Goal: Task Accomplishment & Management: Use online tool/utility

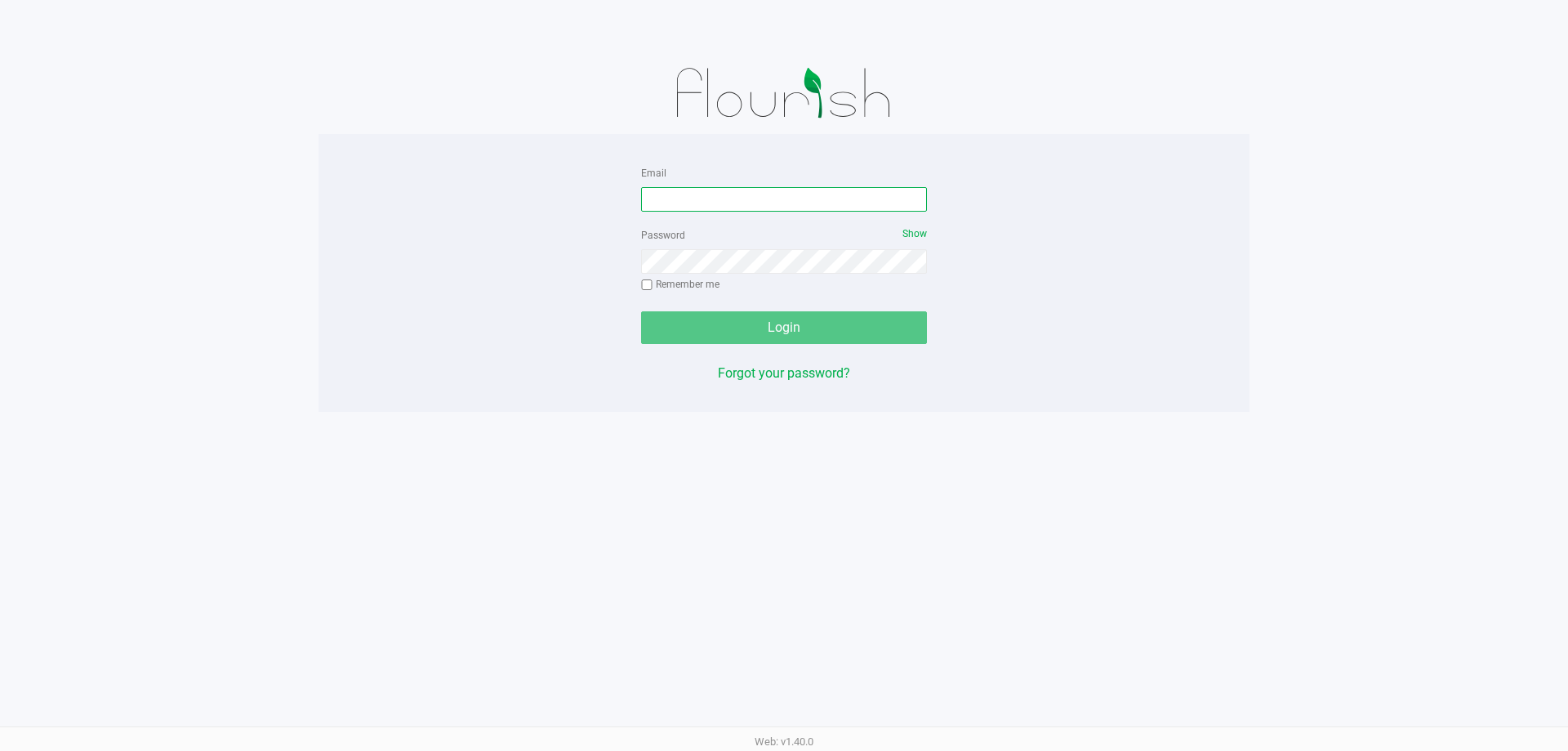
click at [661, 194] on input "Email" at bounding box center [784, 199] width 286 height 25
type input "[EMAIL_ADDRESS][DOMAIN_NAME]"
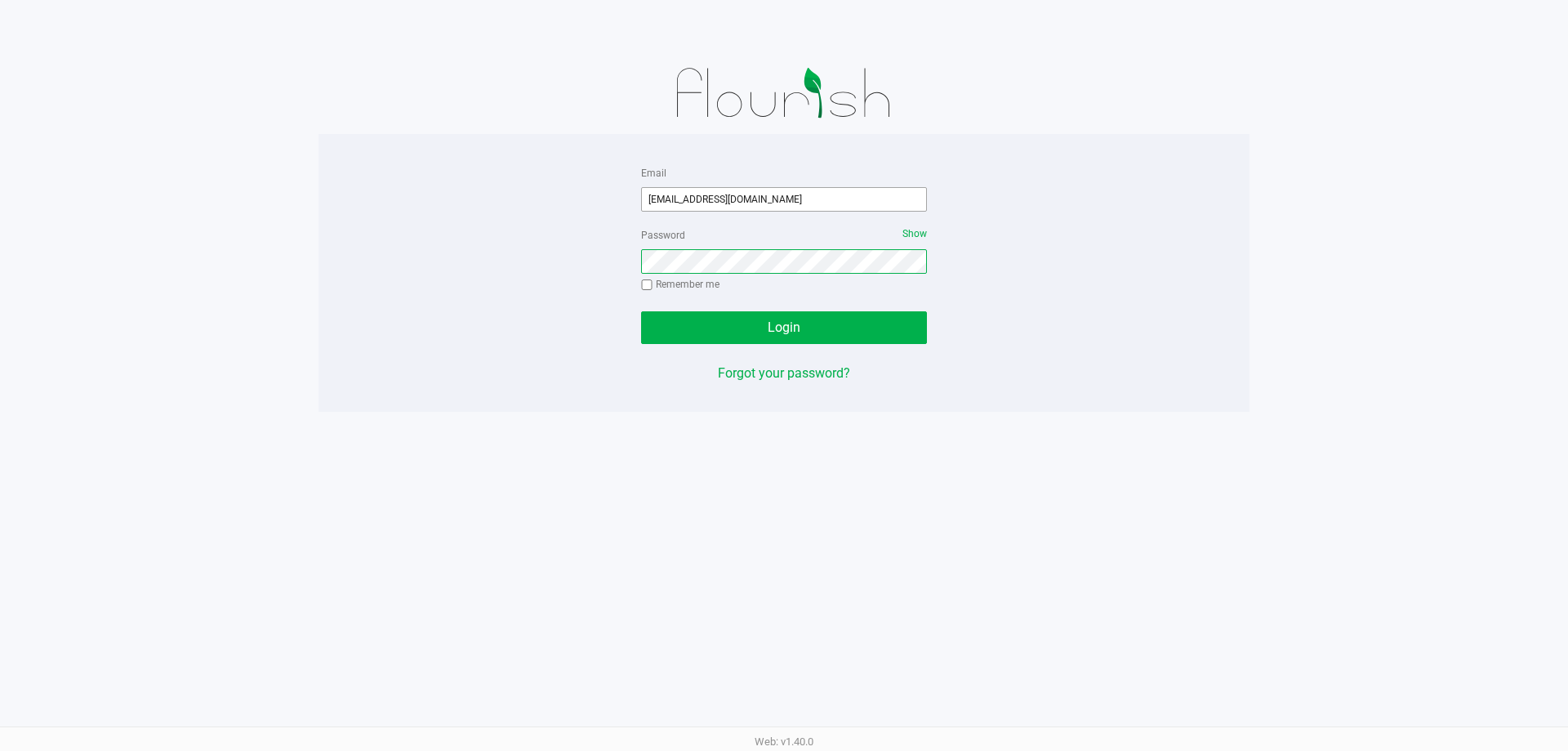
click at [641, 311] on button "Login" at bounding box center [784, 327] width 286 height 33
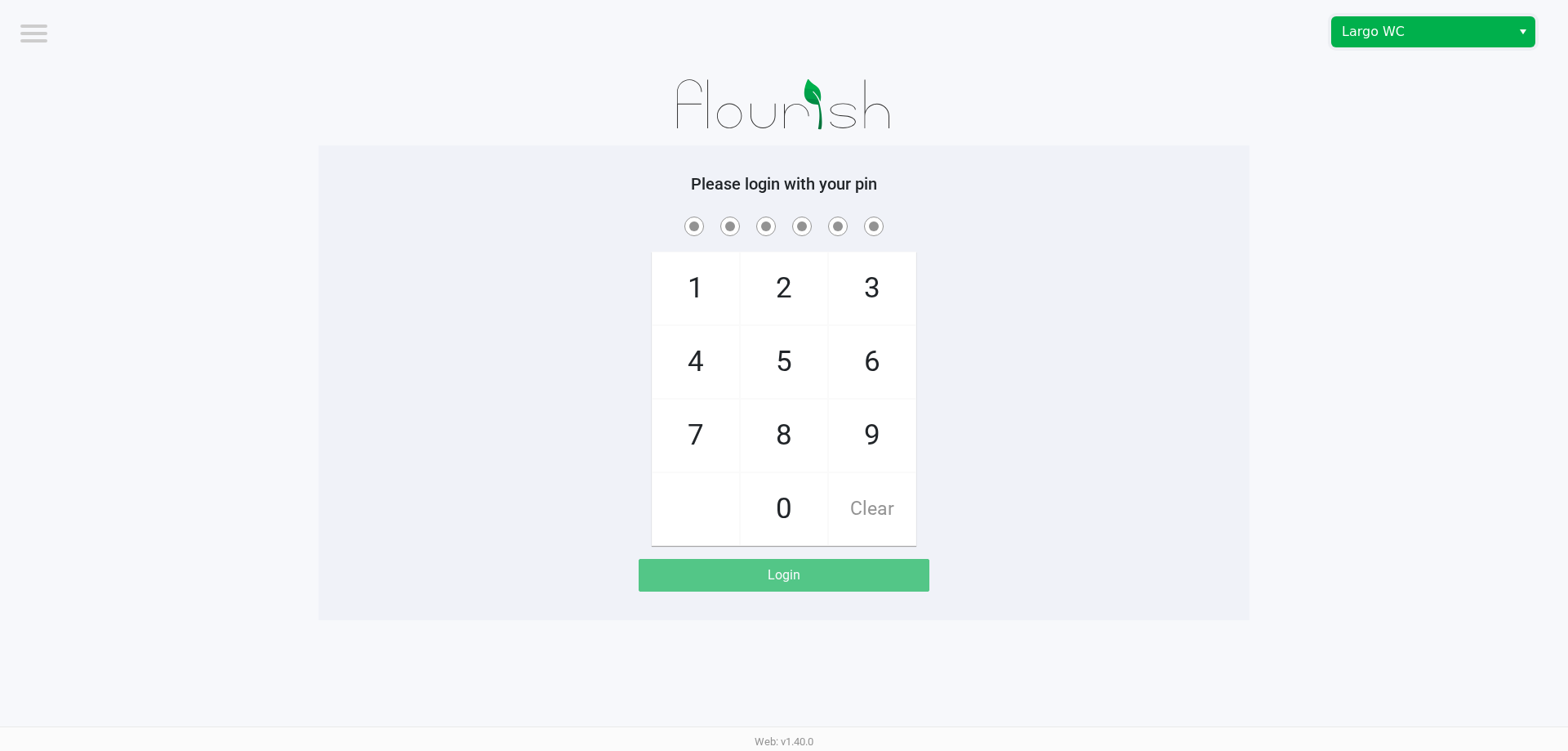
click at [1349, 26] on span "Largo WC" at bounding box center [1422, 31] width 160 height 20
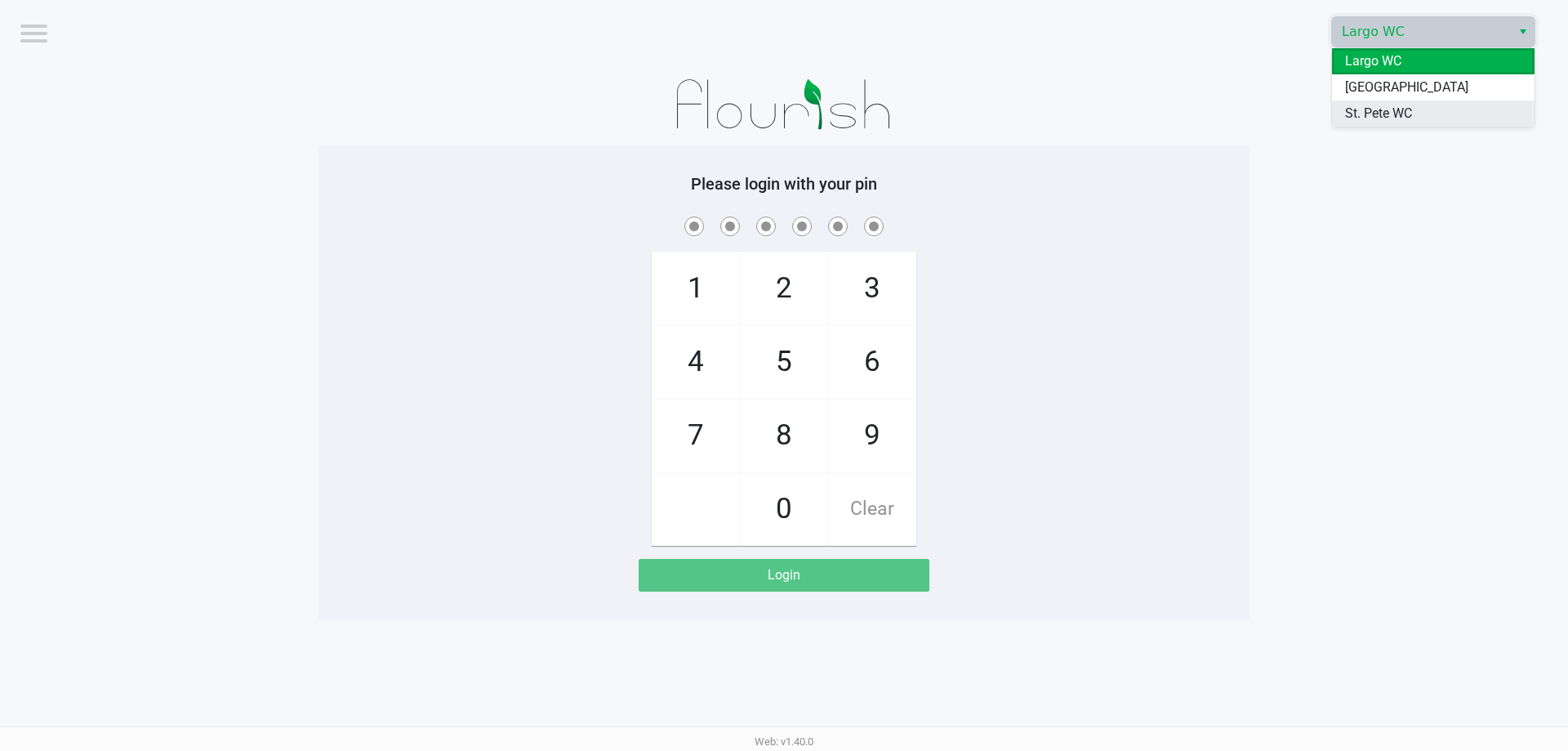
click at [1355, 120] on span "St. Pete WC" at bounding box center [1378, 113] width 67 height 20
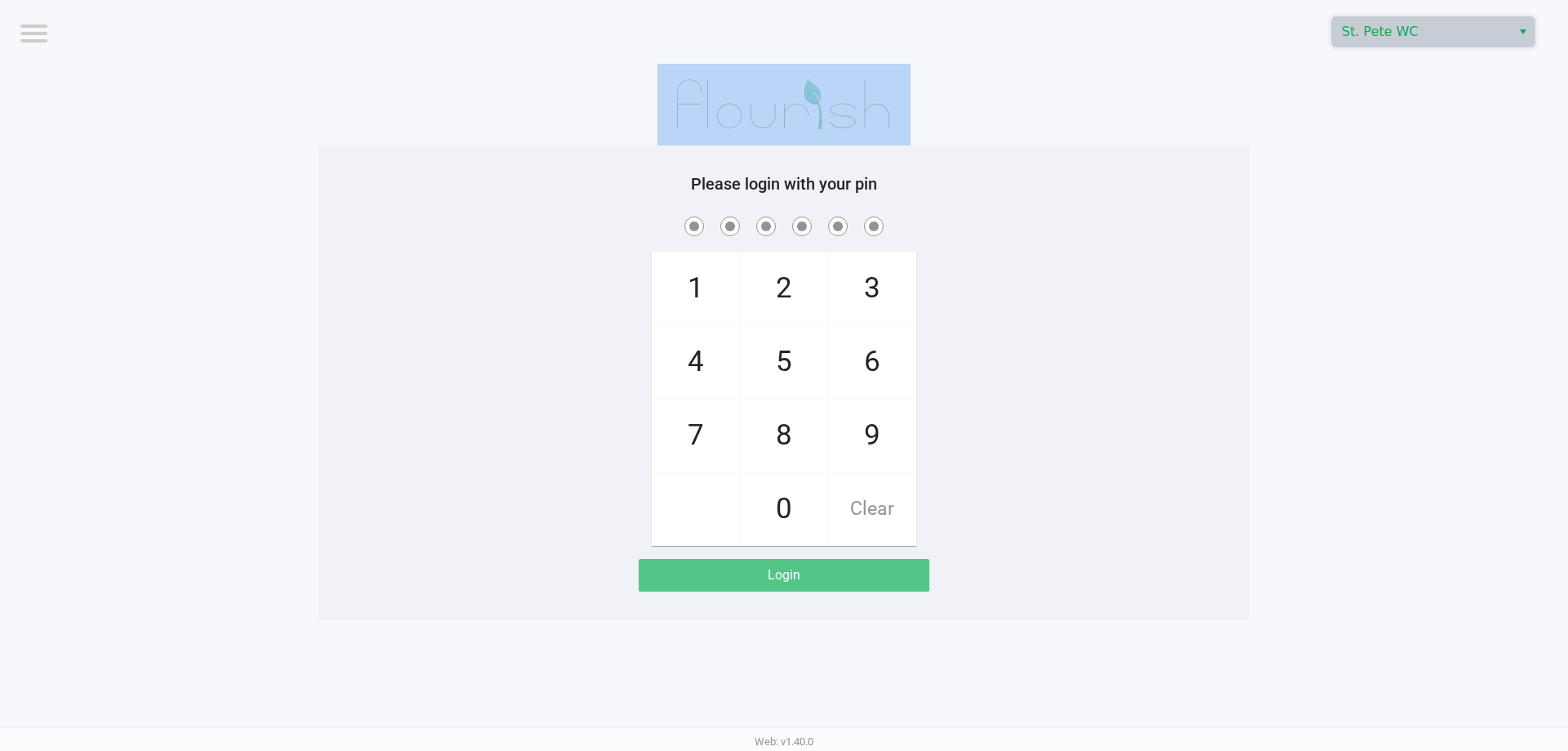
click at [1355, 121] on app-pos-login-wrapper "Logout St. [PERSON_NAME] WC Please login with your pin 1 4 7 2 5 8 0 3 6 9 Clea…" at bounding box center [784, 310] width 1568 height 620
checkbox input "true"
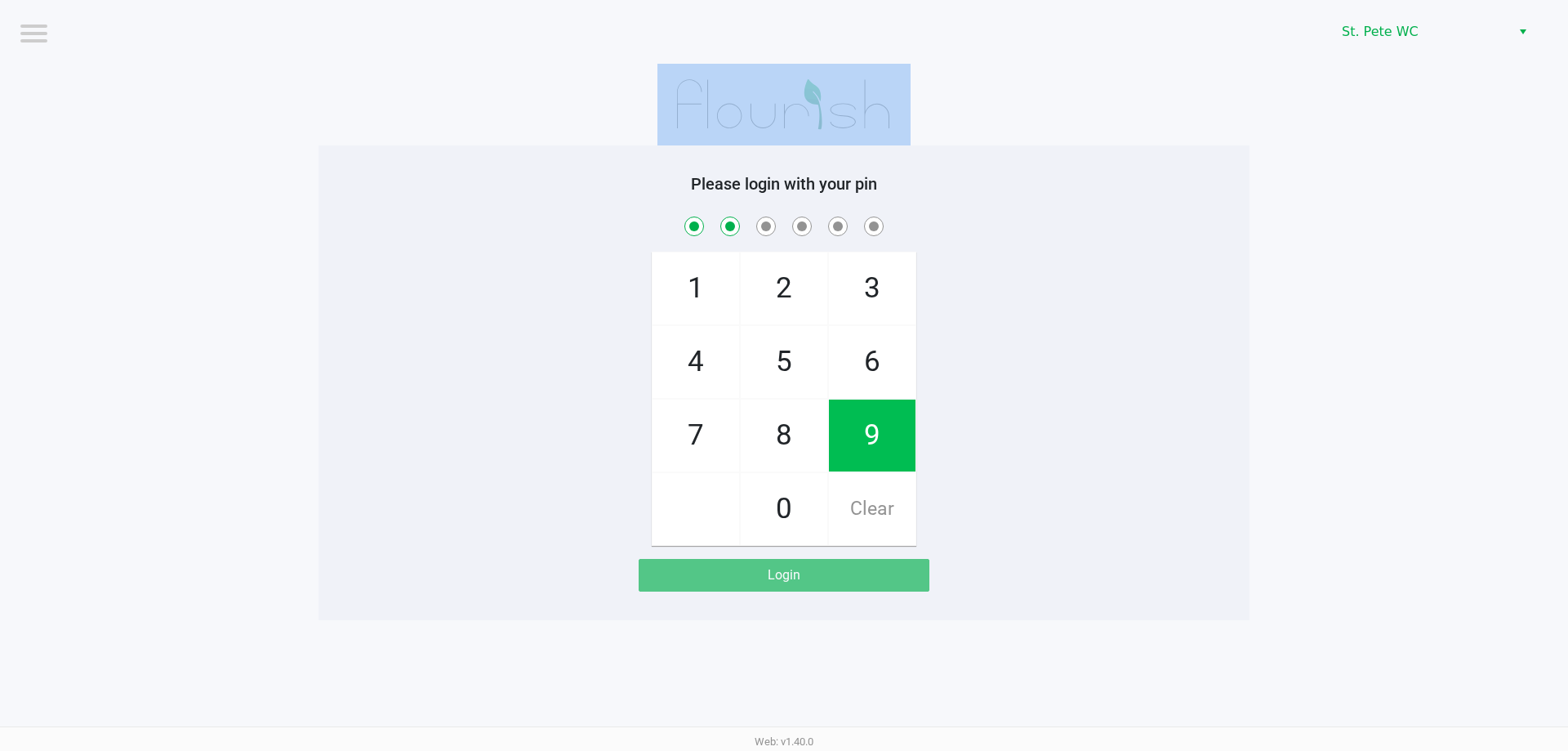
checkbox input "true"
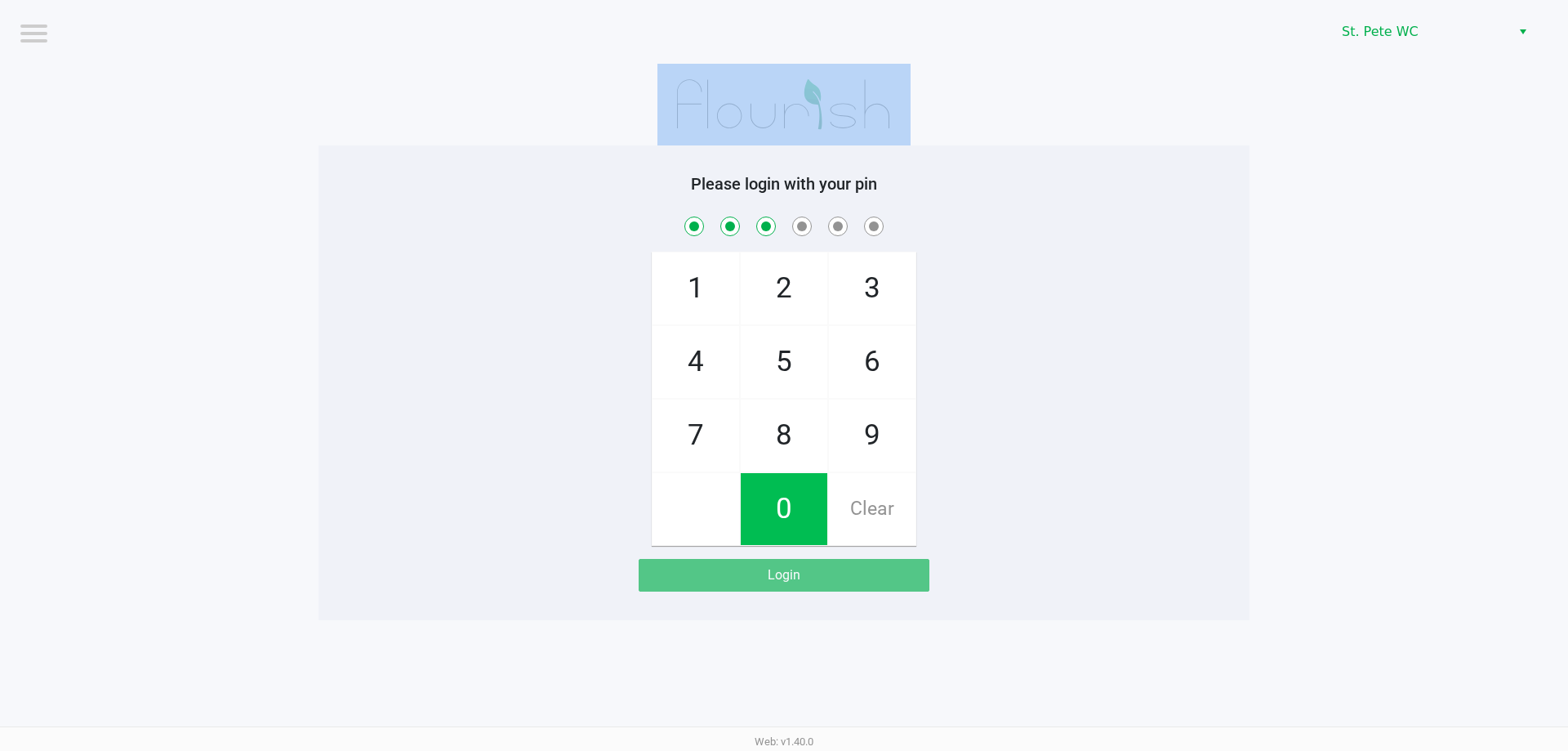
checkbox input "true"
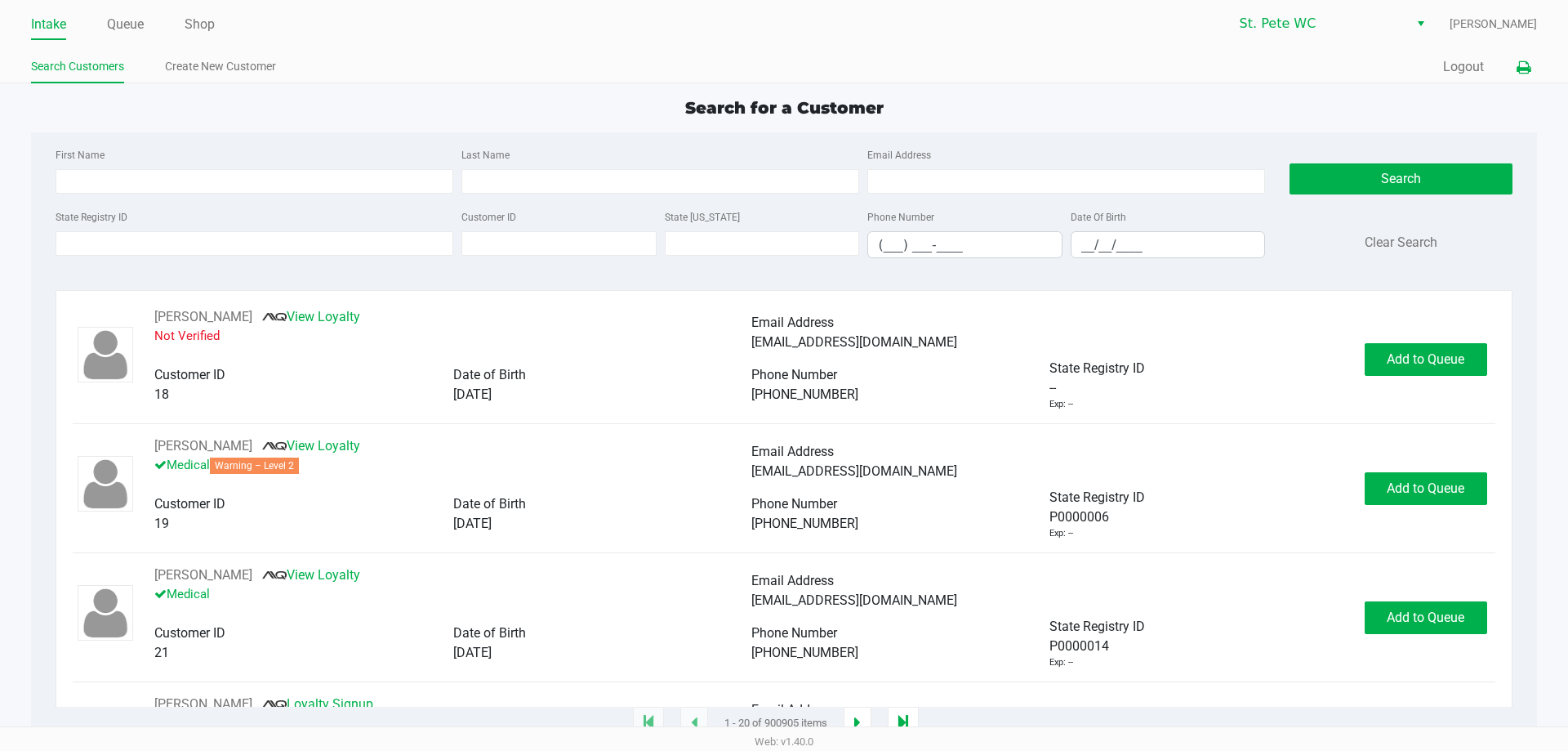
click at [1513, 73] on button at bounding box center [1524, 67] width 27 height 30
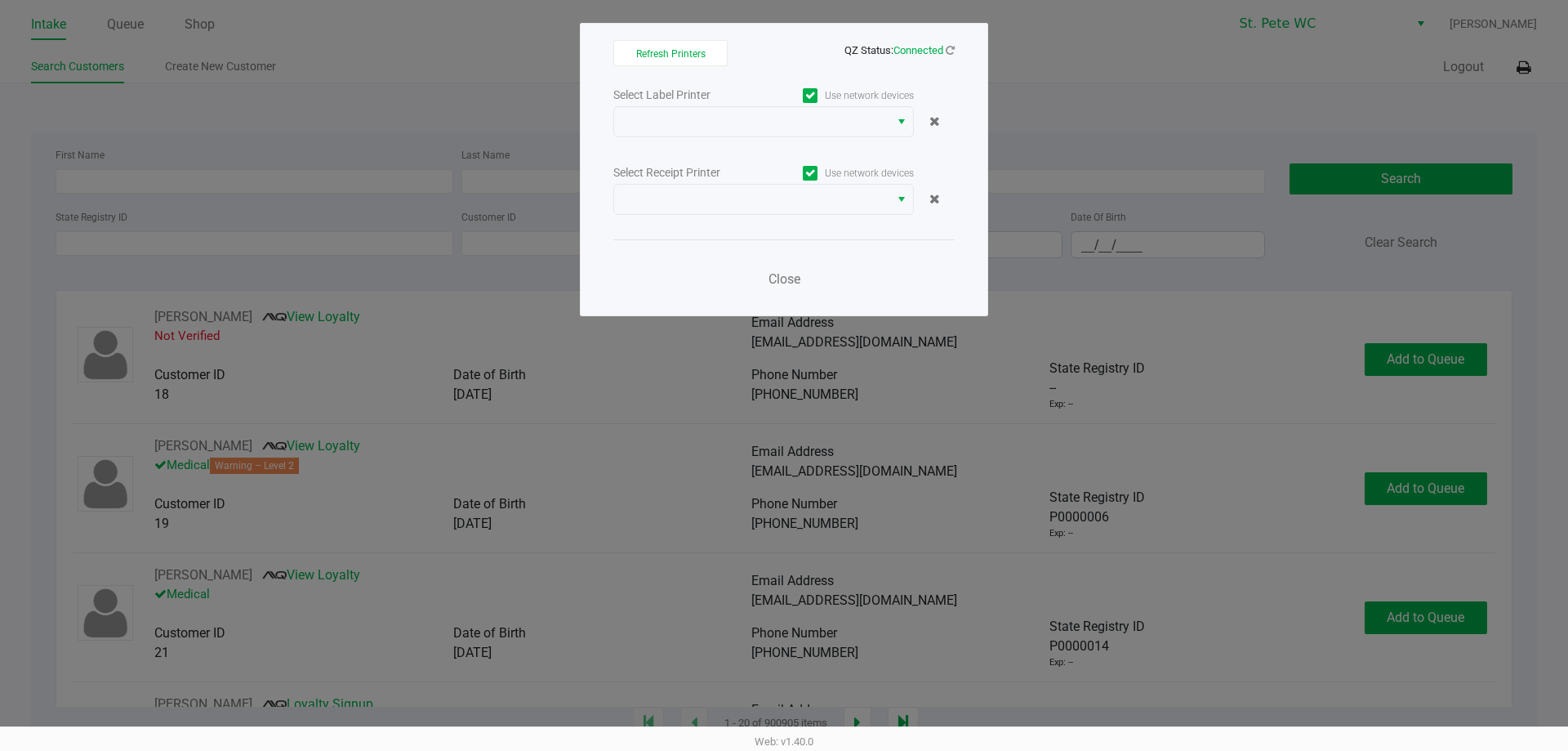
click at [831, 139] on div "Select Label Printer Use network devices Select Receipt Printer Use network dev…" at bounding box center [783, 191] width 341 height 214
click at [828, 129] on span at bounding box center [752, 121] width 256 height 20
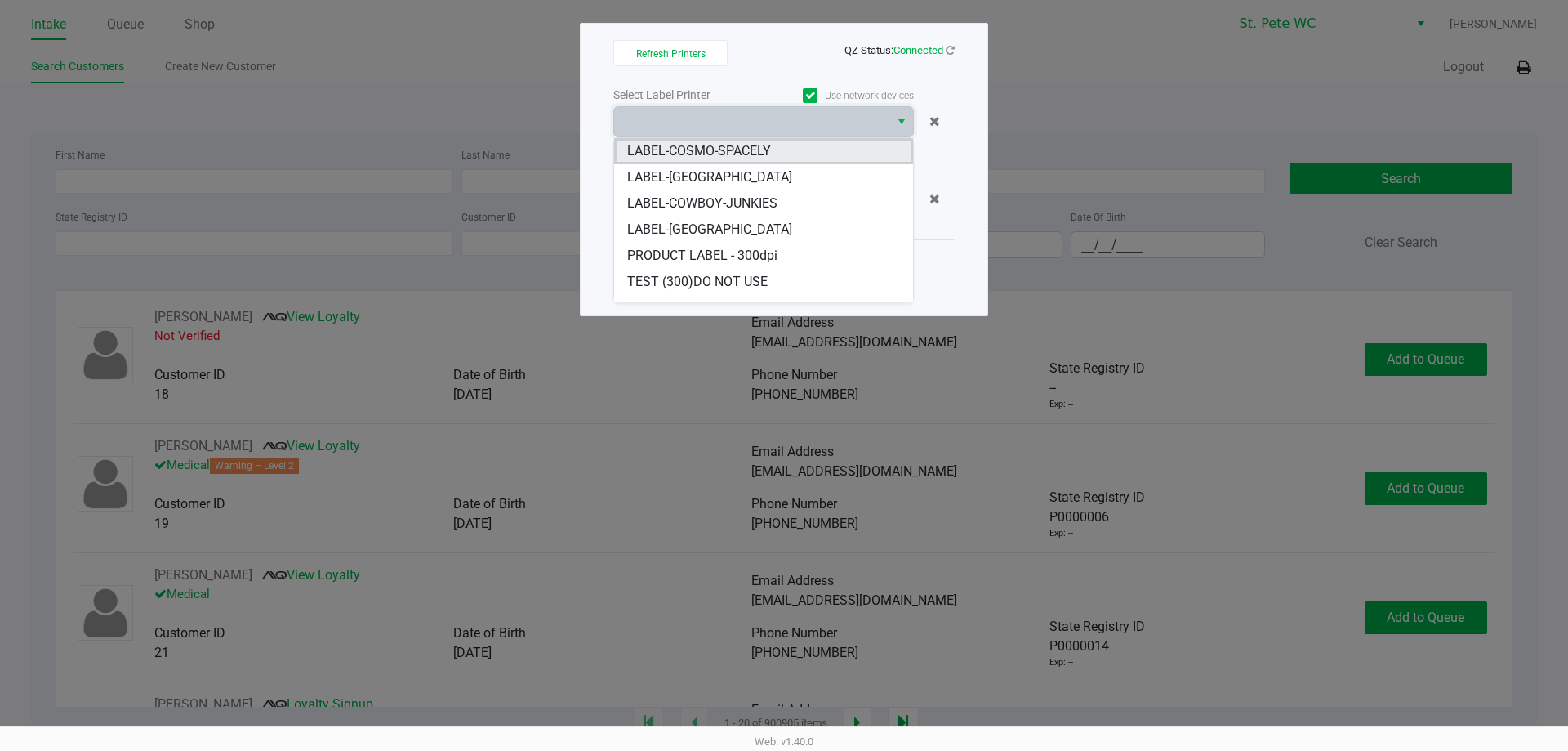
click at [754, 162] on li "LABEL-COSMO-SPACELY" at bounding box center [763, 151] width 299 height 26
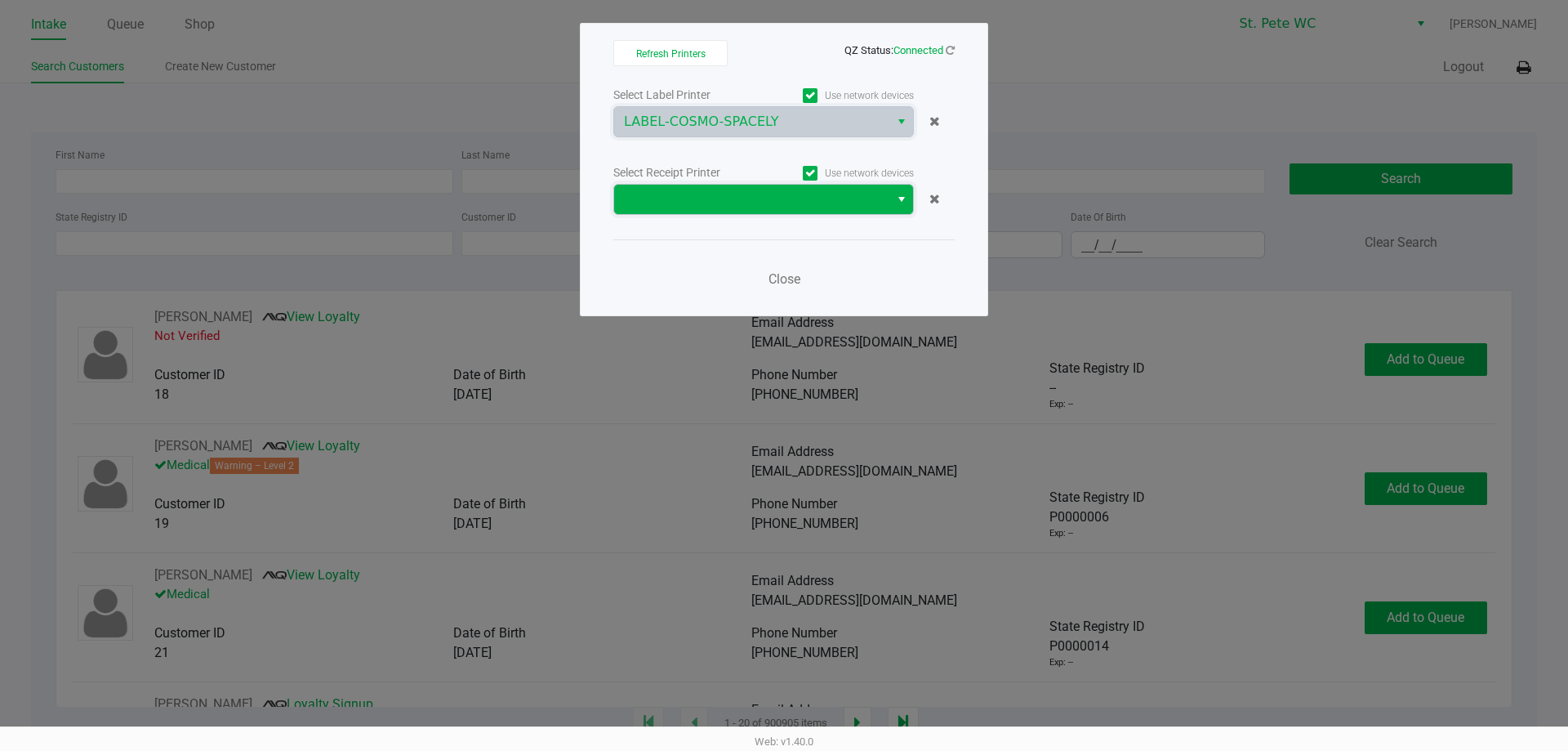
click at [744, 196] on span at bounding box center [752, 199] width 256 height 20
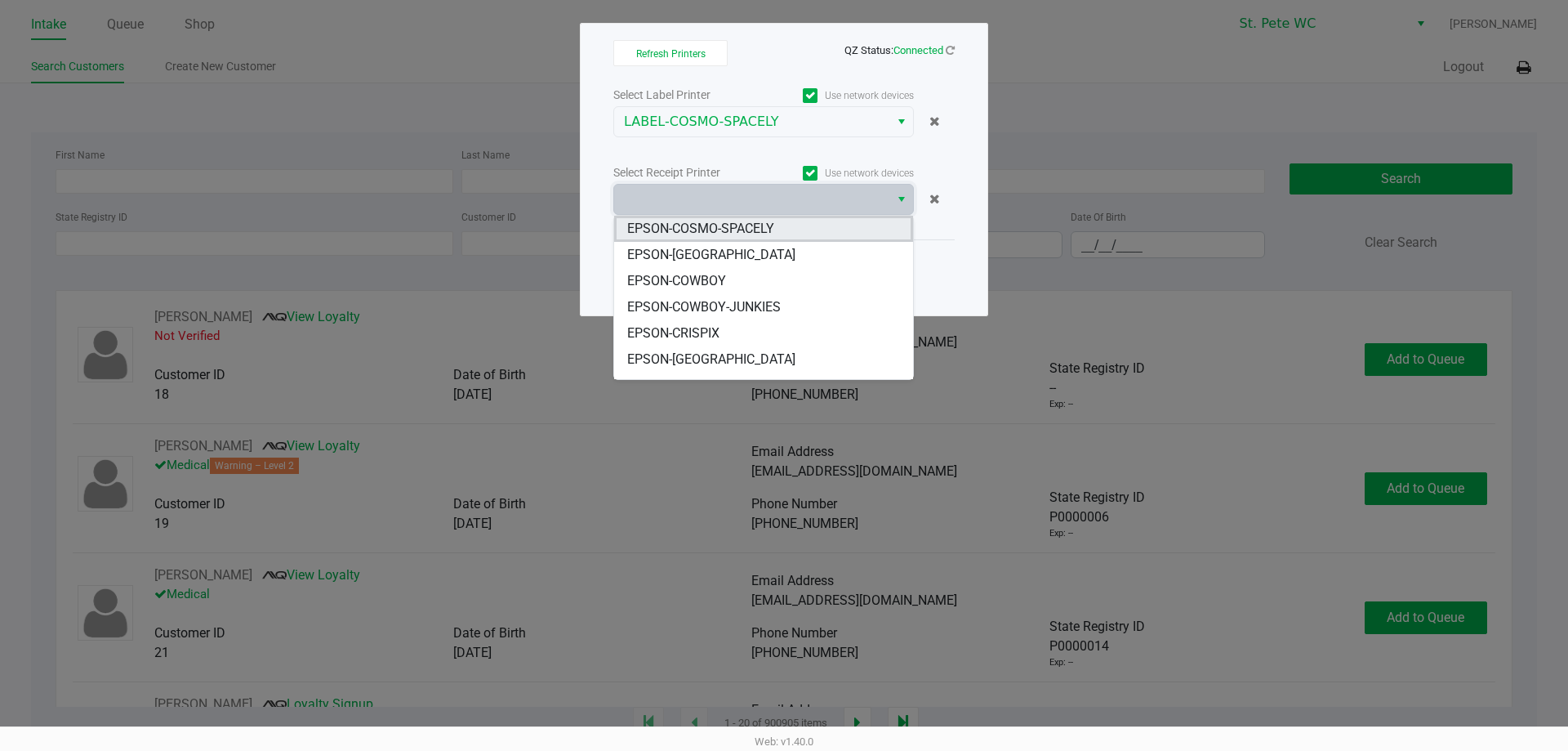
click at [740, 230] on span "EPSON-COSMO-SPACELY" at bounding box center [701, 229] width 147 height 20
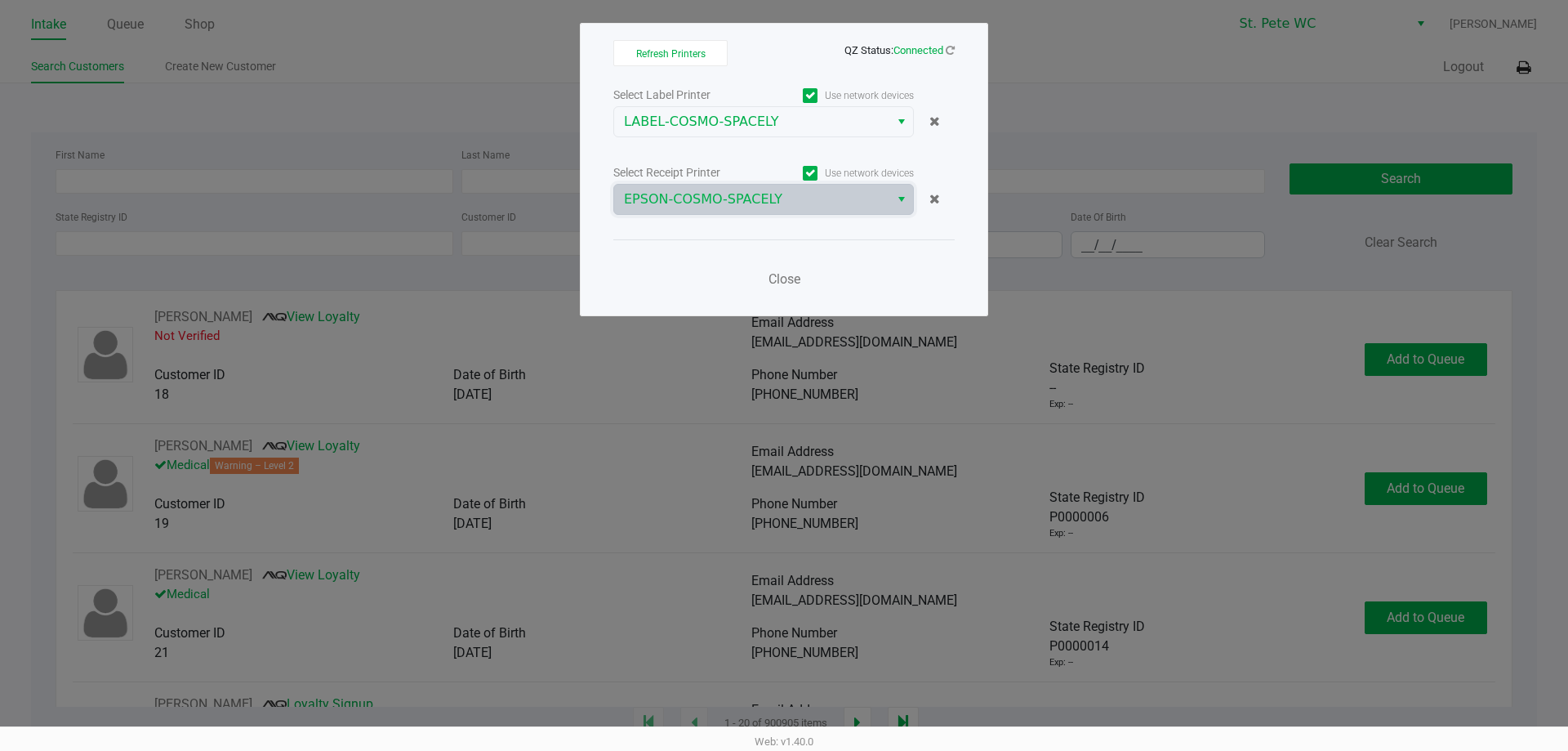
click at [740, 230] on div "Select Label Printer Use network devices LABEL-COSMO-SPACELY Select Receipt Pri…" at bounding box center [783, 191] width 341 height 214
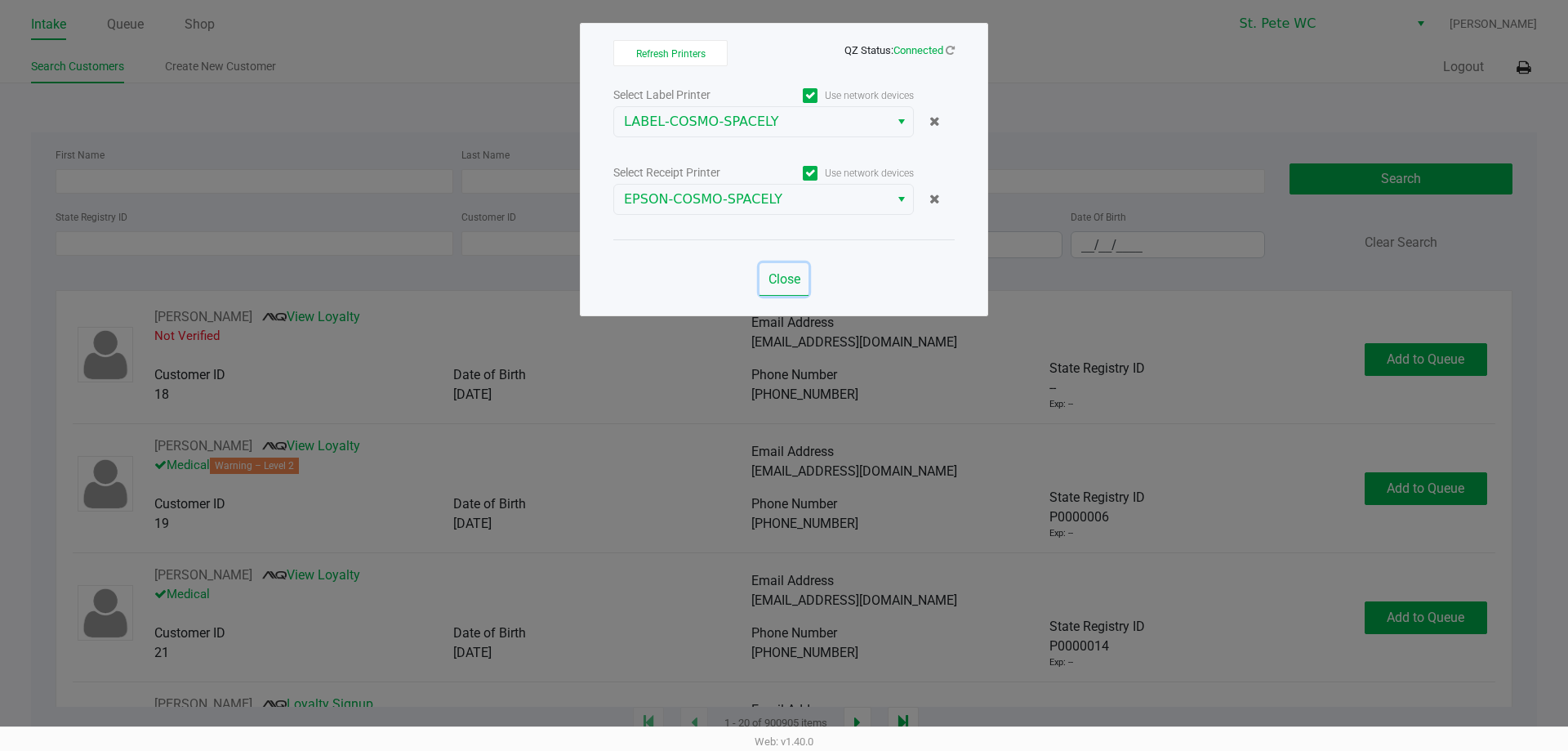
click at [788, 275] on span "Close" at bounding box center [785, 279] width 32 height 15
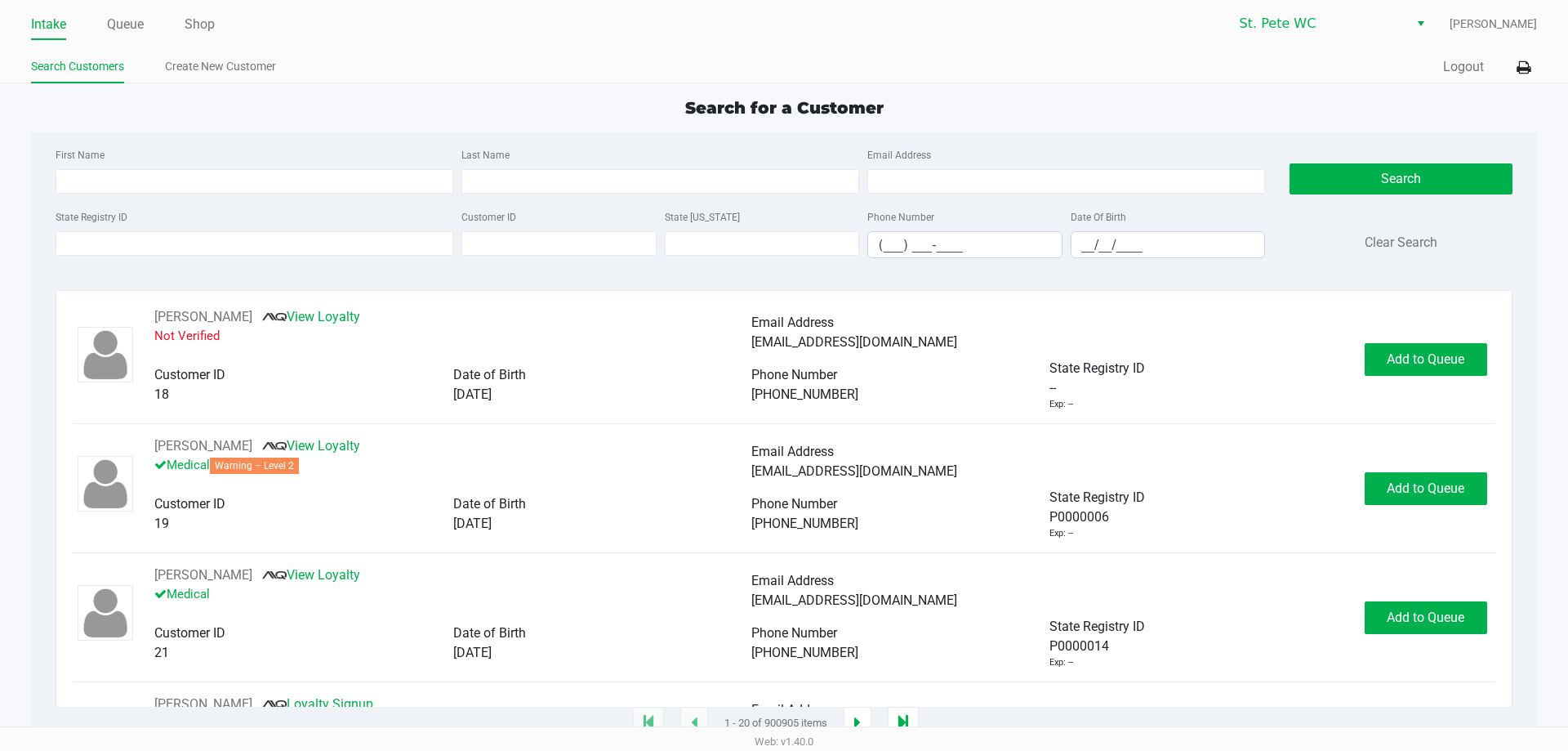
click at [217, 25] on ul "Intake Queue Shop" at bounding box center [407, 25] width 753 height 27
click at [213, 19] on link "Shop" at bounding box center [199, 25] width 30 height 23
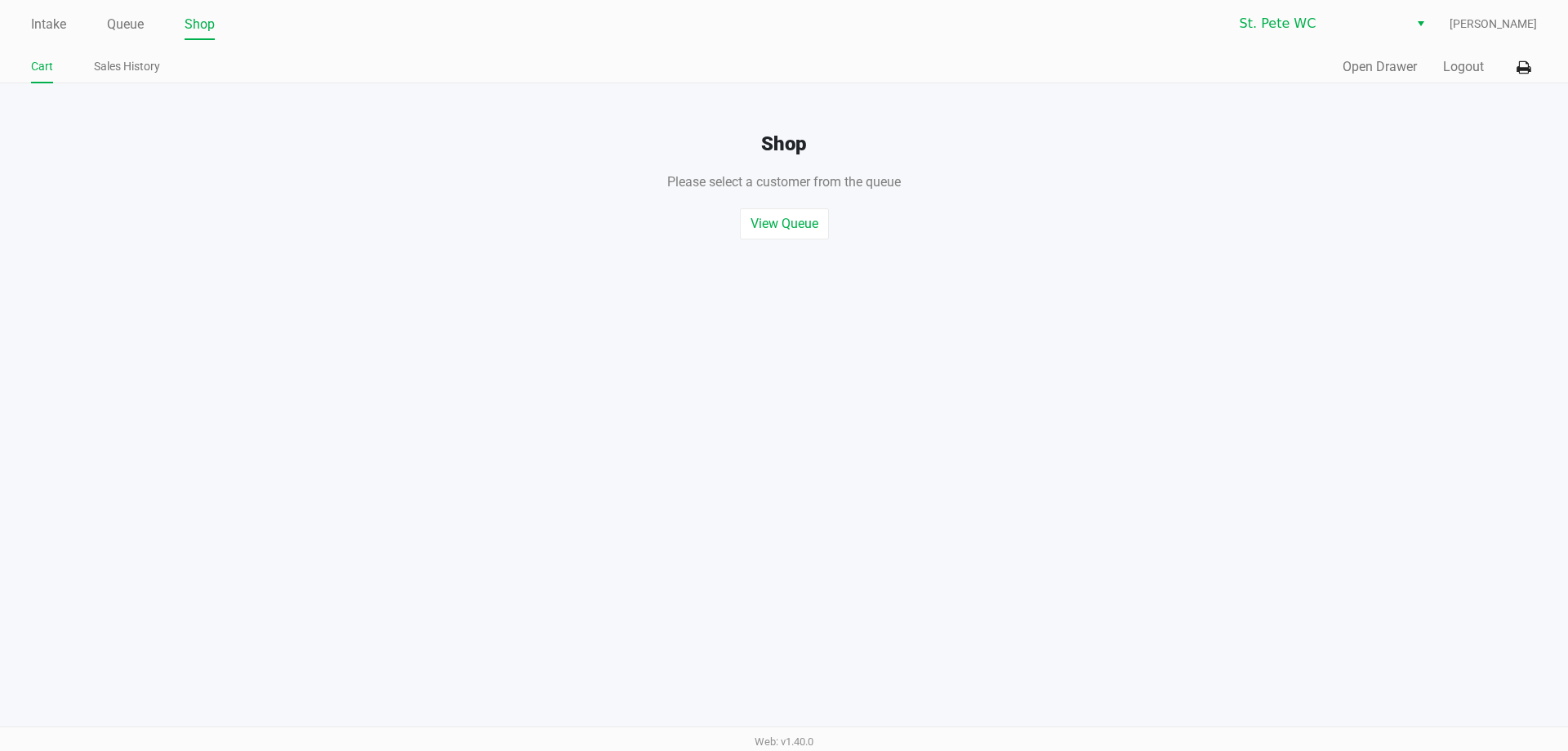
click at [1398, 77] on div "Quick Sale Open Drawer Logout" at bounding box center [1160, 67] width 753 height 30
click at [1379, 69] on button "Open Drawer" at bounding box center [1380, 67] width 75 height 20
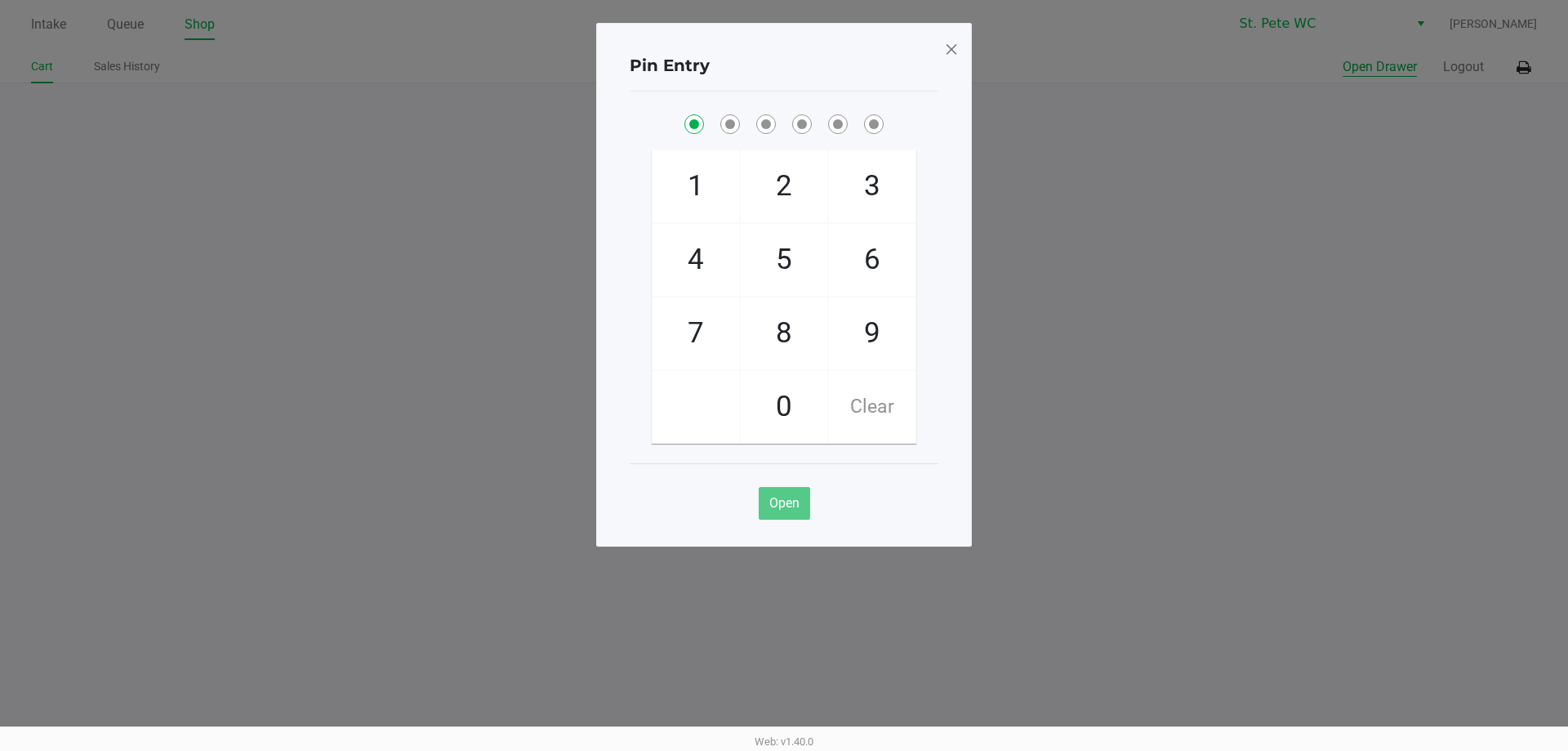
checkbox input "true"
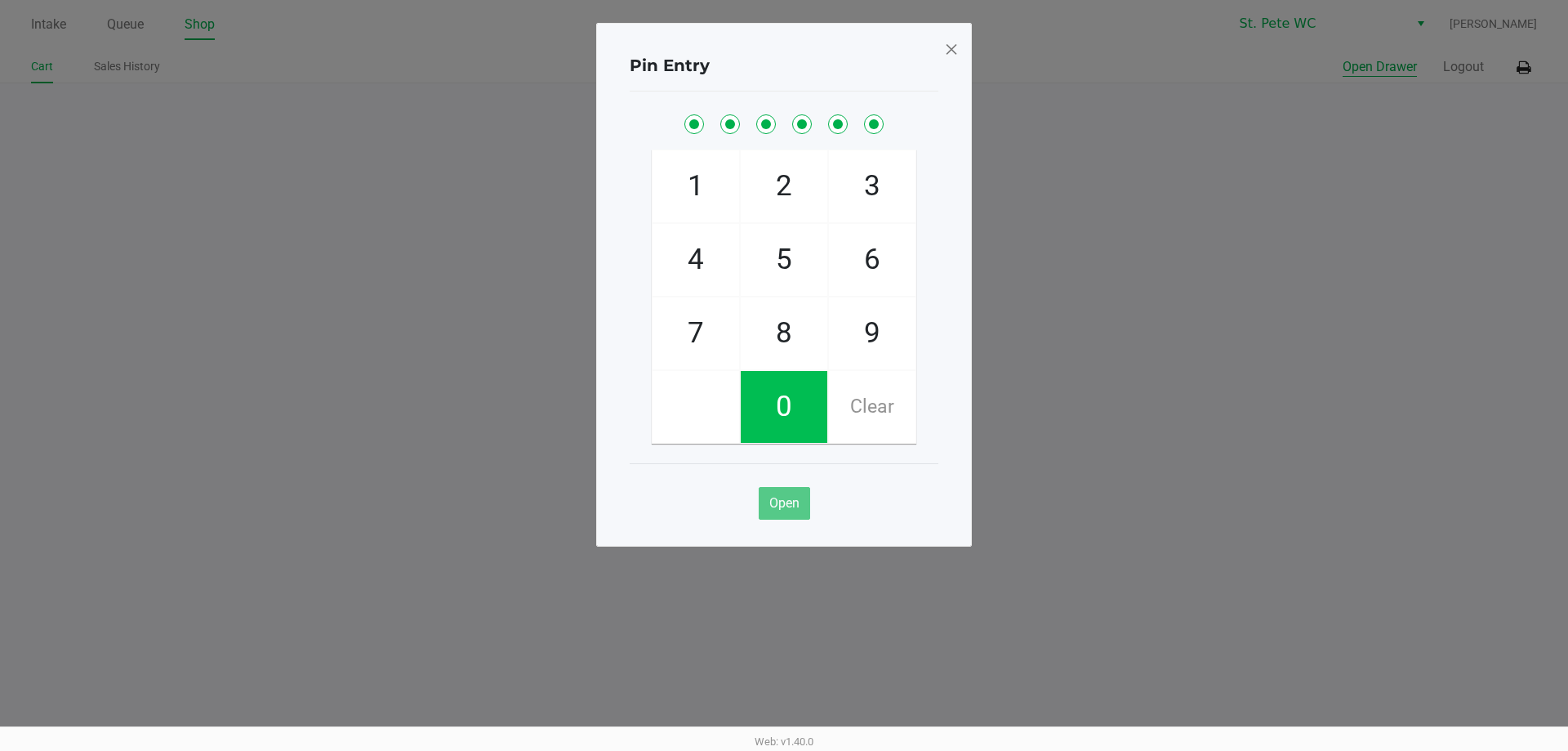
checkbox input "true"
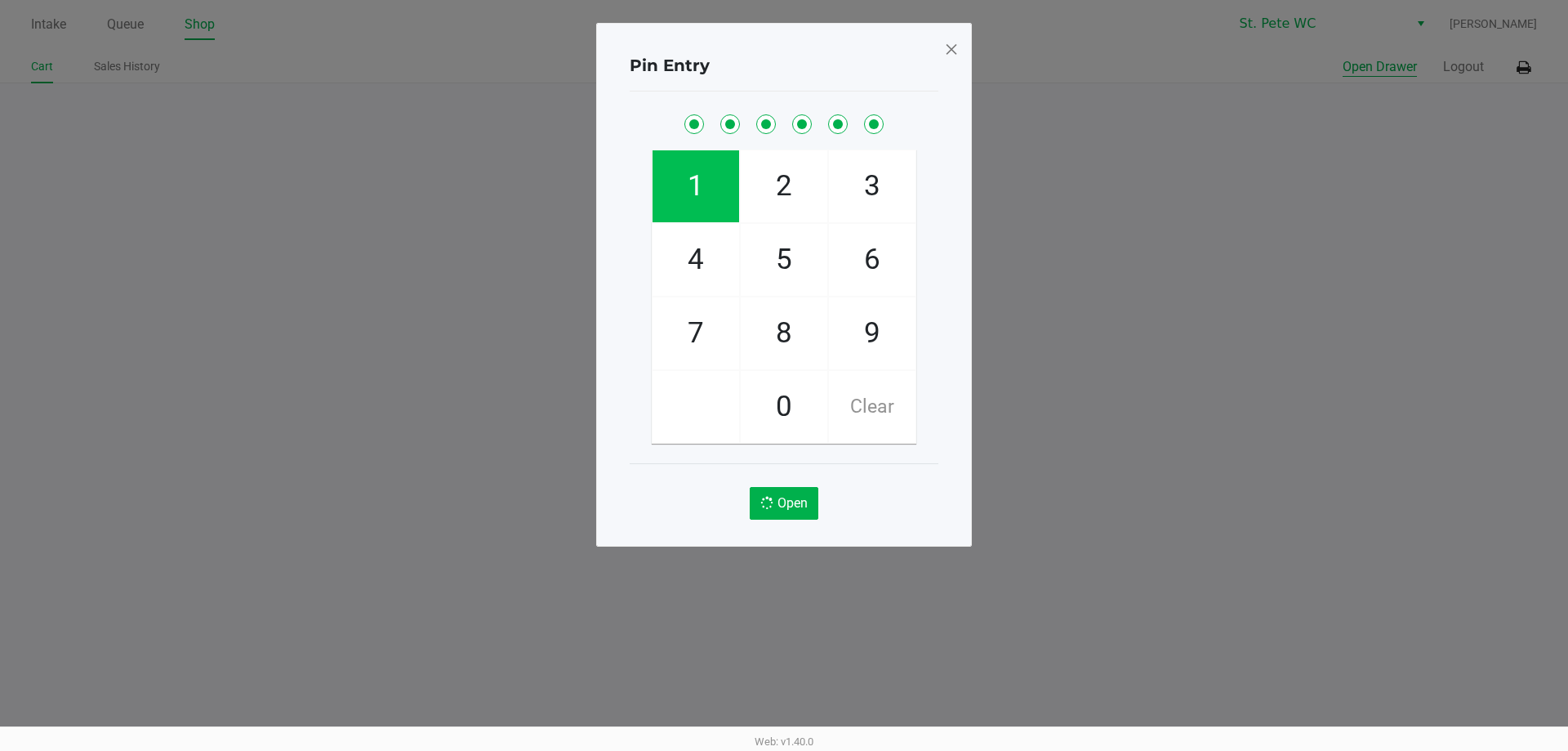
click at [1343, 58] on button "Open Drawer" at bounding box center [1380, 67] width 75 height 20
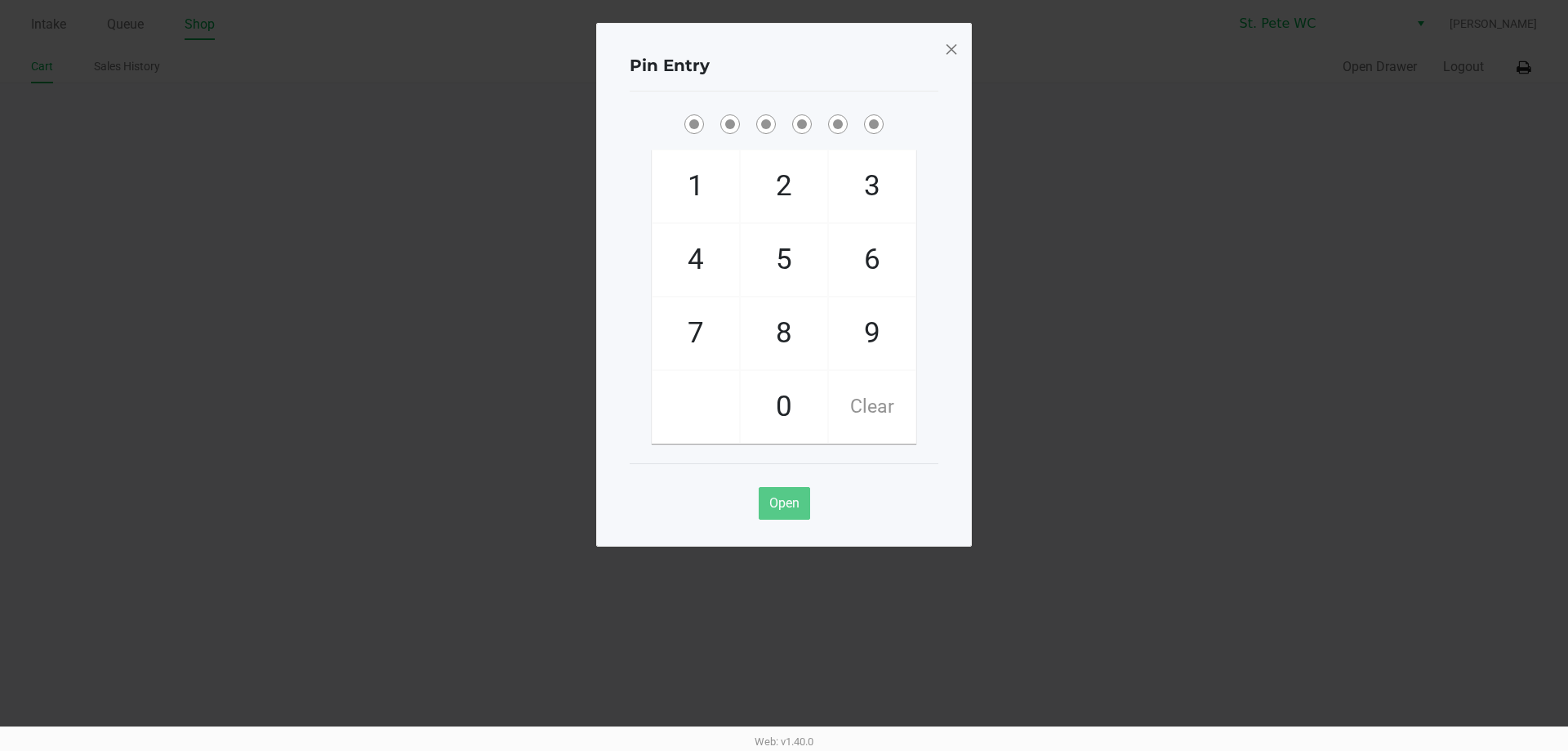
click at [946, 56] on span at bounding box center [952, 49] width 15 height 26
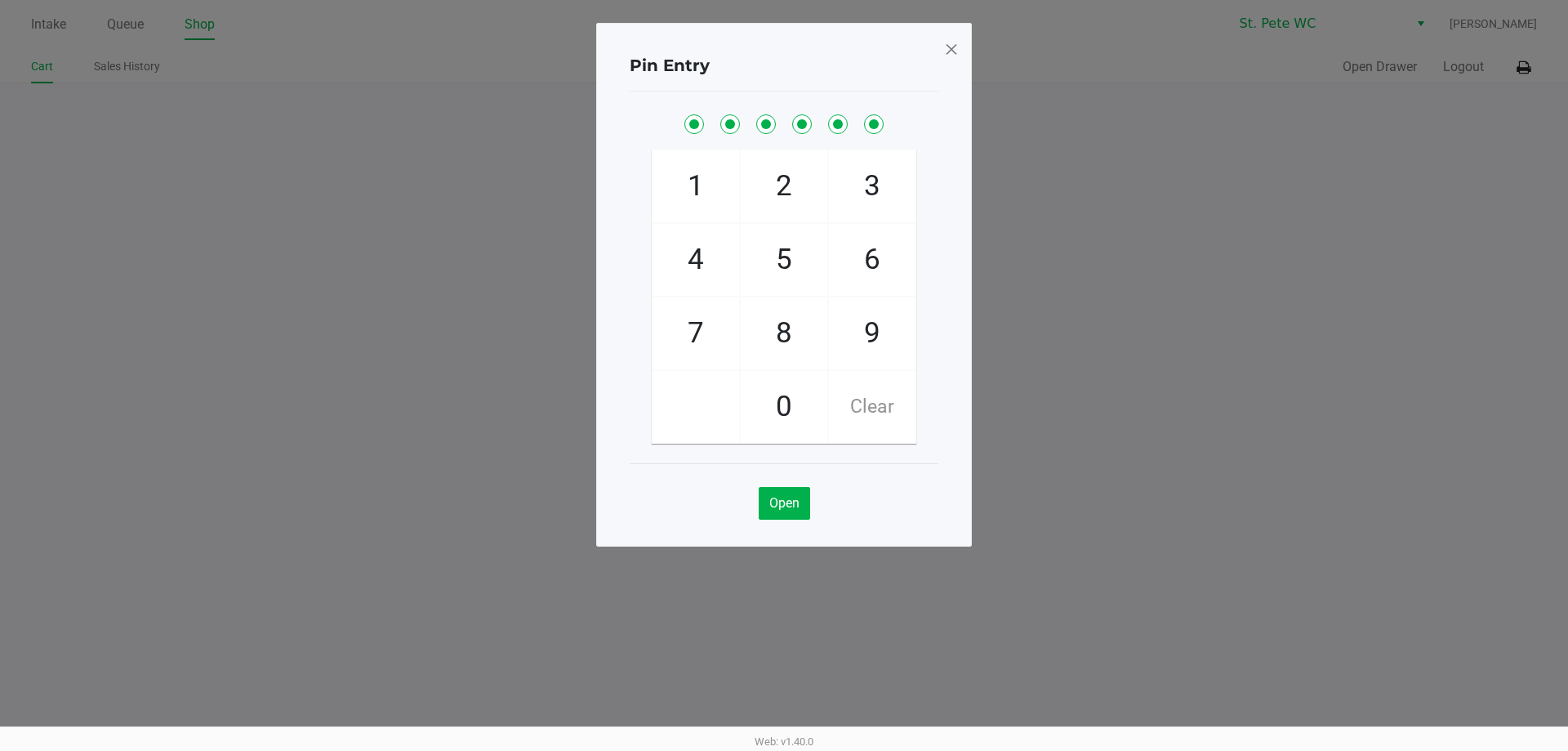
click at [970, 59] on div "Pin Entry 1 4 7 2 5 8 0 3 6 9 Clear Open" at bounding box center [784, 244] width 376 height 523
click at [946, 53] on span at bounding box center [952, 49] width 15 height 26
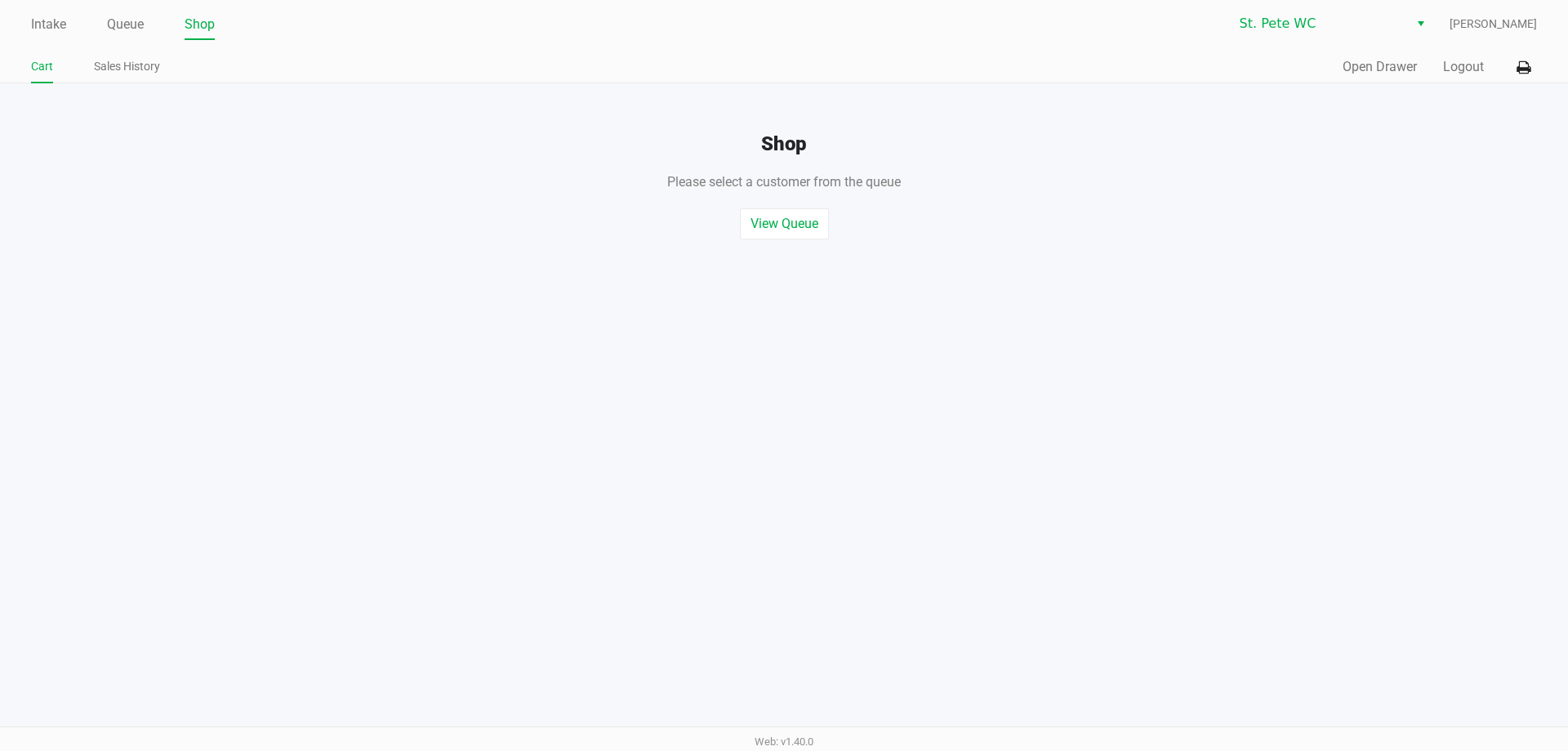
click at [946, 36] on div "Pin Entry 1 4 7 2 5 8 0 3 6 9 Clear Open" at bounding box center [784, 244] width 376 height 523
click at [902, 70] on div "Quick Sale Open Drawer Logout" at bounding box center [1160, 67] width 753 height 30
click at [582, 104] on div "Shop Please select a customer from the queue , or start a quick sale View Queue…" at bounding box center [784, 161] width 1593 height 156
click at [451, 157] on div "Please select a customer from the queue , or start a quick sale" at bounding box center [784, 174] width 1593 height 36
click at [63, 21] on link "Intake" at bounding box center [48, 25] width 35 height 23
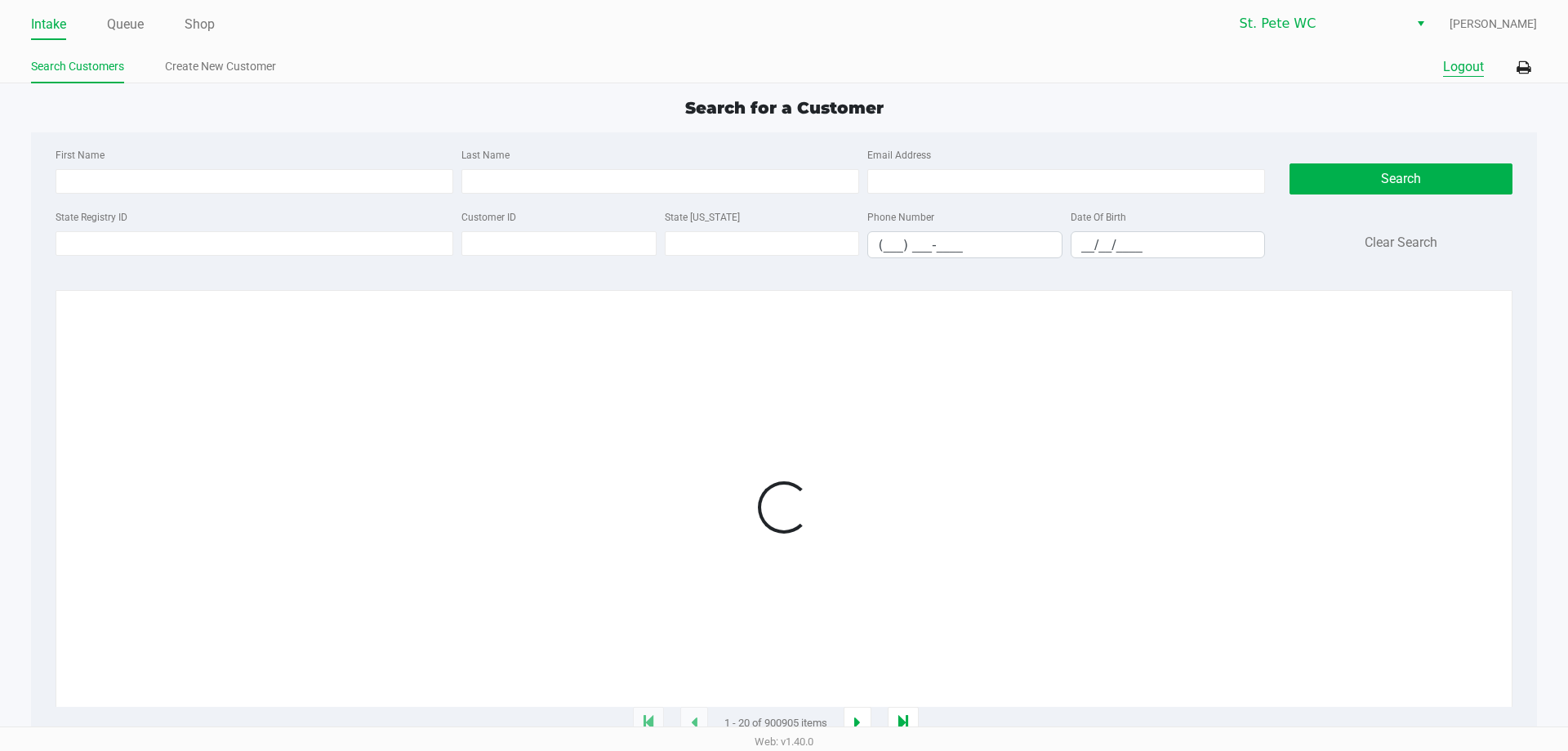
click at [1477, 76] on button "Logout" at bounding box center [1463, 67] width 41 height 20
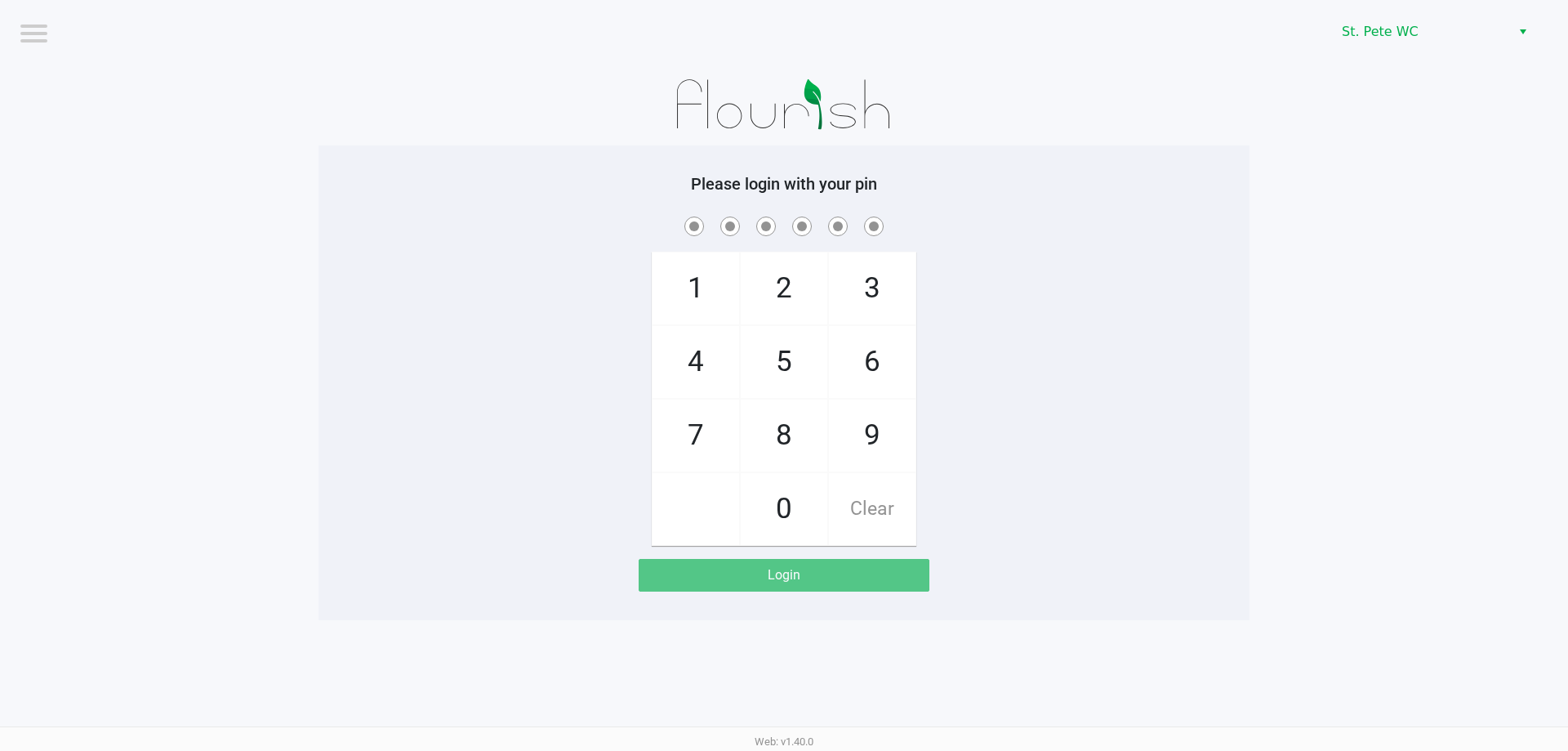
click at [288, 136] on app-pos-login-wrapper "Logout St. [PERSON_NAME] WC Please login with your pin 1 4 7 2 5 8 0 3 6 9 Clea…" at bounding box center [784, 310] width 1568 height 620
click at [504, 347] on div "1 4 7 2 5 8 0 3 6 9 Clear" at bounding box center [784, 380] width 931 height 333
